Goal: Transaction & Acquisition: Purchase product/service

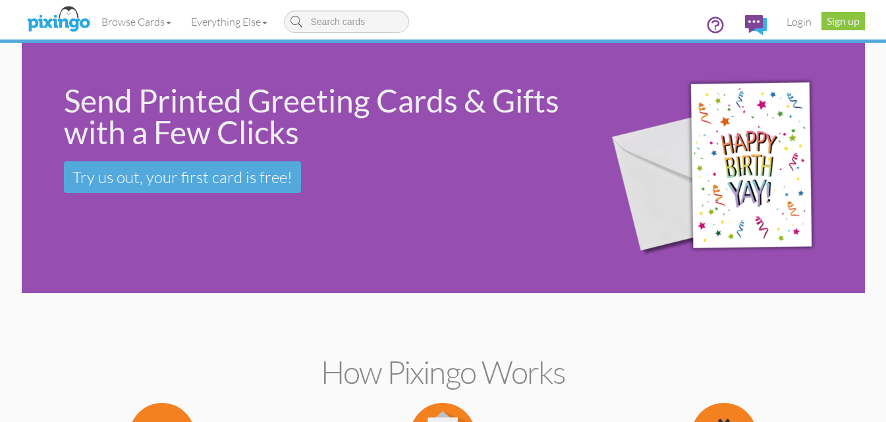
drag, startPoint x: 47, startPoint y: 96, endPoint x: 311, endPoint y: 132, distance: 266.9
click at [311, 132] on div "Send Printed Greeting Cards & Gifts with a Few Clicks Try us out, your first ca…" at bounding box center [303, 139] width 562 height 192
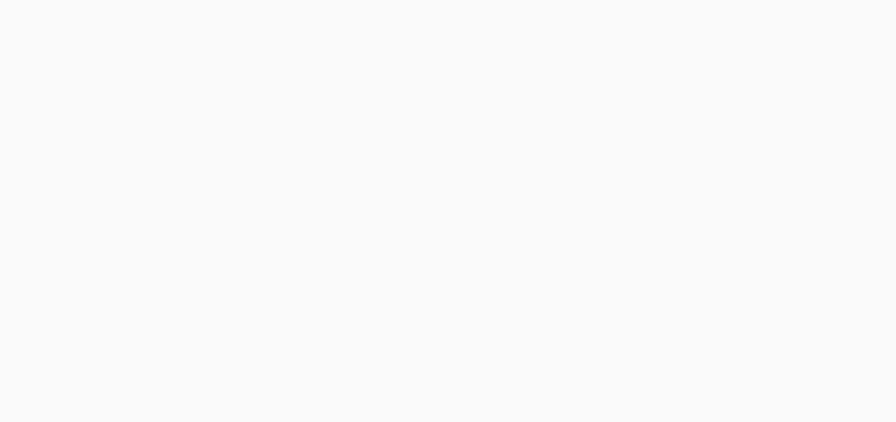
click at [285, 133] on body at bounding box center [448, 211] width 896 height 422
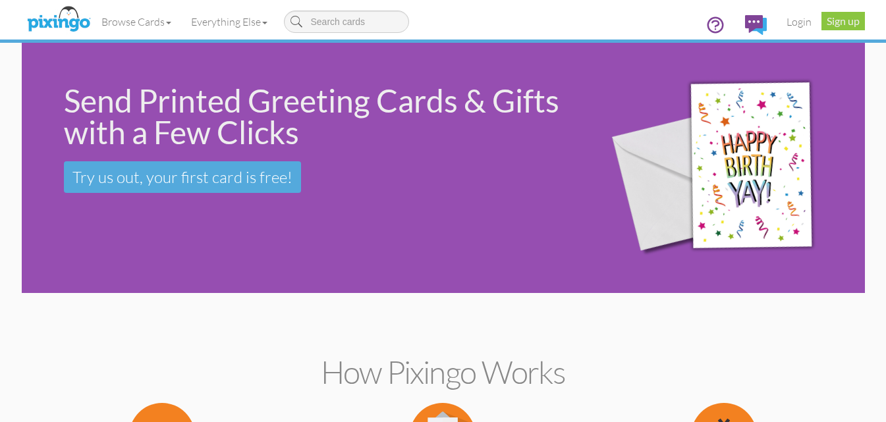
drag, startPoint x: 314, startPoint y: 138, endPoint x: 70, endPoint y: 101, distance: 247.3
click at [70, 101] on div "Send Printed Greeting Cards & Gifts with a Few Clicks" at bounding box center [318, 116] width 509 height 63
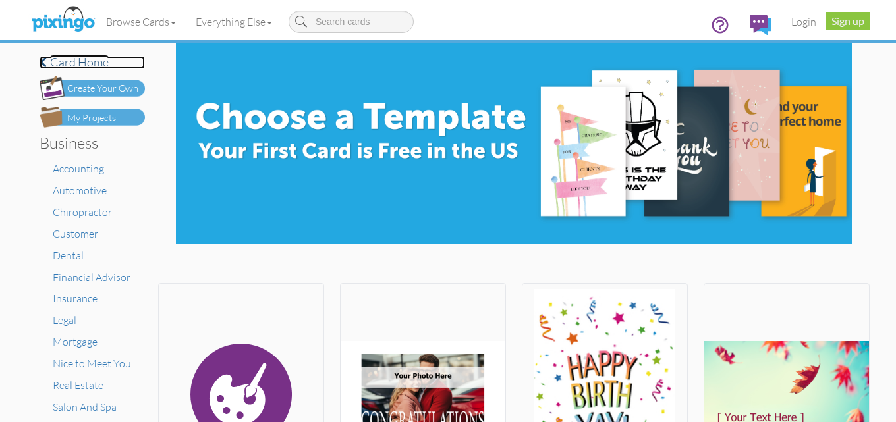
click at [40, 57] on span at bounding box center [43, 62] width 7 height 12
click at [60, 67] on h4 "Card home" at bounding box center [92, 62] width 105 height 13
click at [169, 20] on link "Browse Cards" at bounding box center [141, 21] width 90 height 33
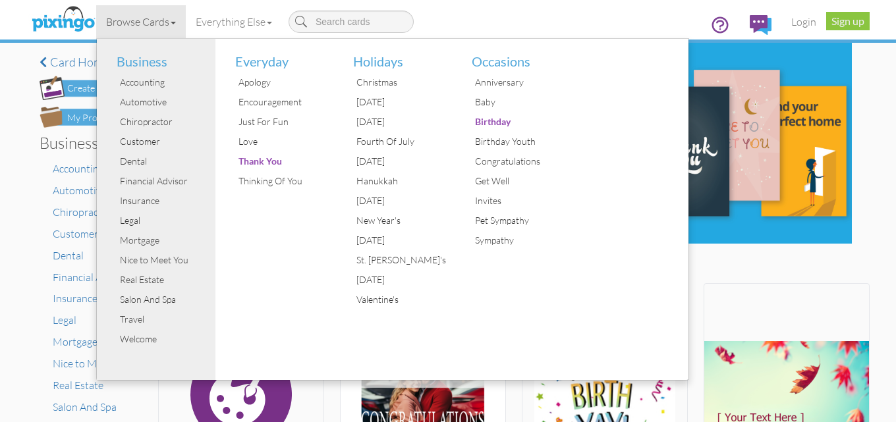
click at [171, 24] on link "Browse Cards" at bounding box center [141, 21] width 90 height 33
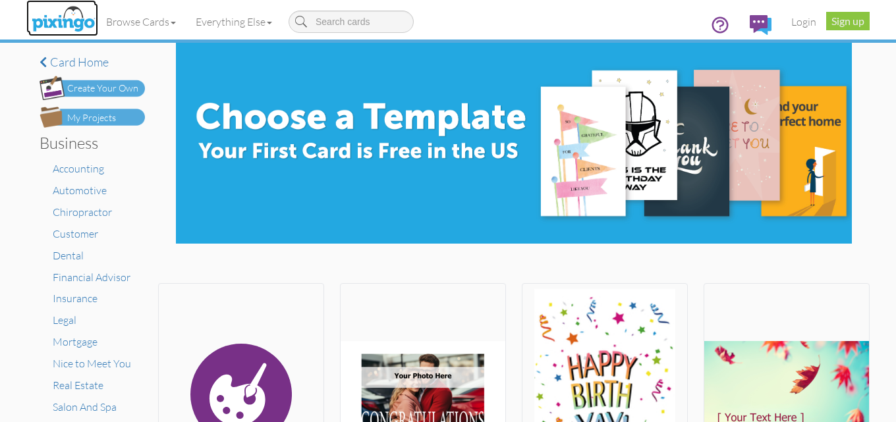
click at [51, 14] on img at bounding box center [63, 19] width 70 height 33
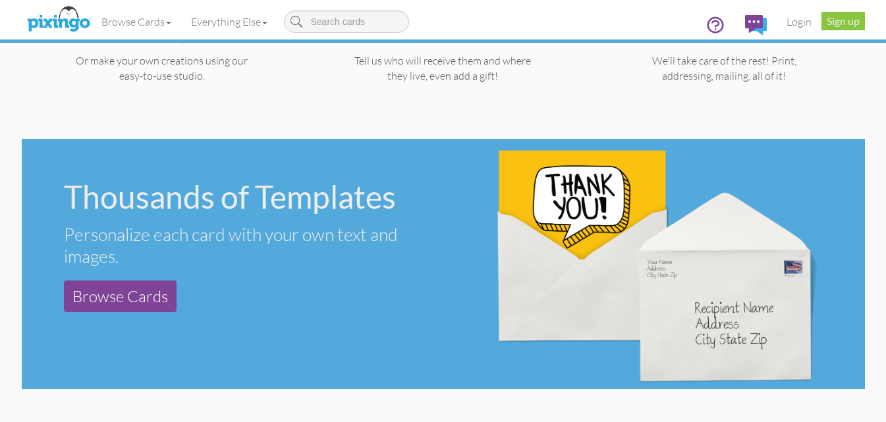
scroll to position [461, 0]
